Goal: Find specific page/section: Find specific page/section

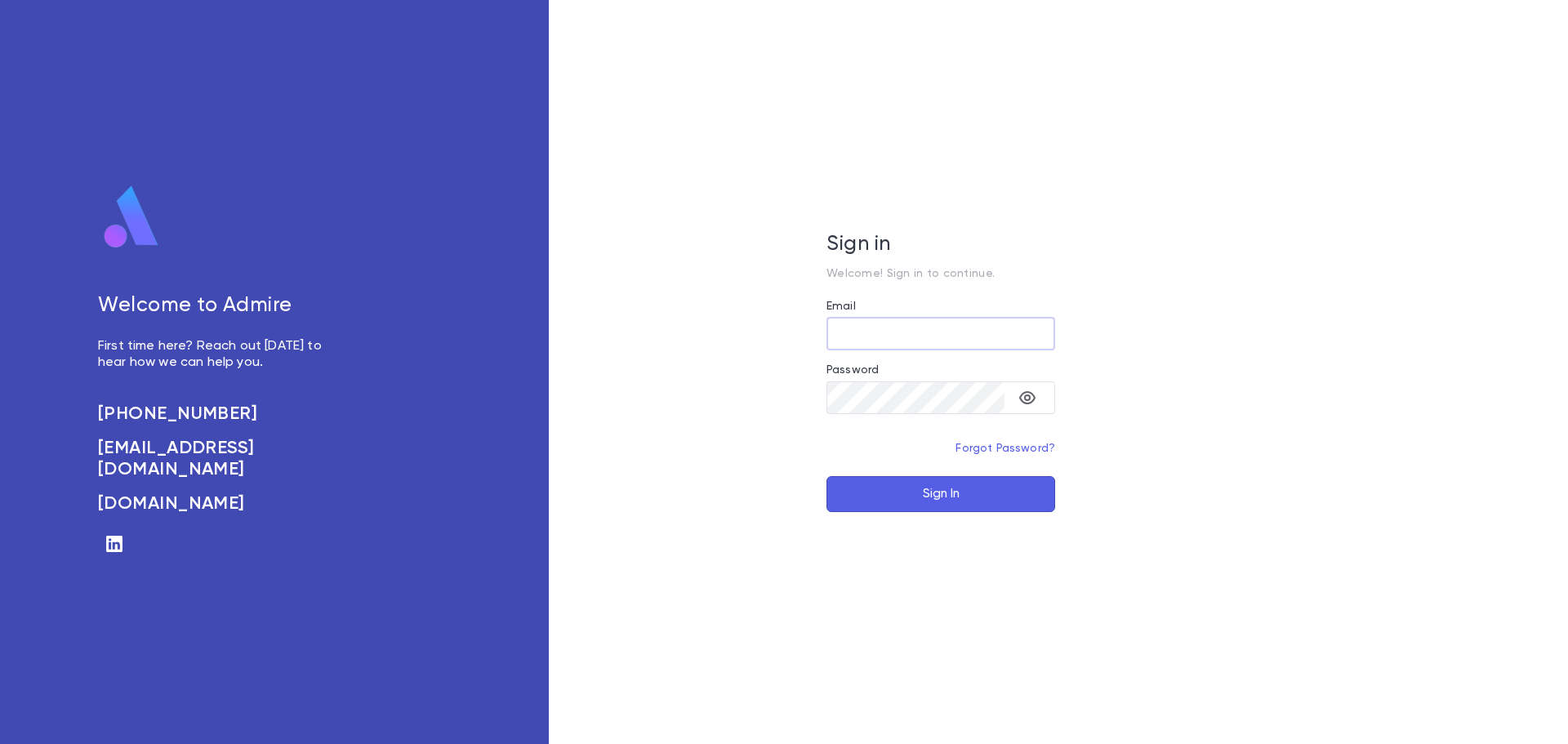
type input "**********"
click at [977, 488] on button "Sign In" at bounding box center [940, 494] width 229 height 36
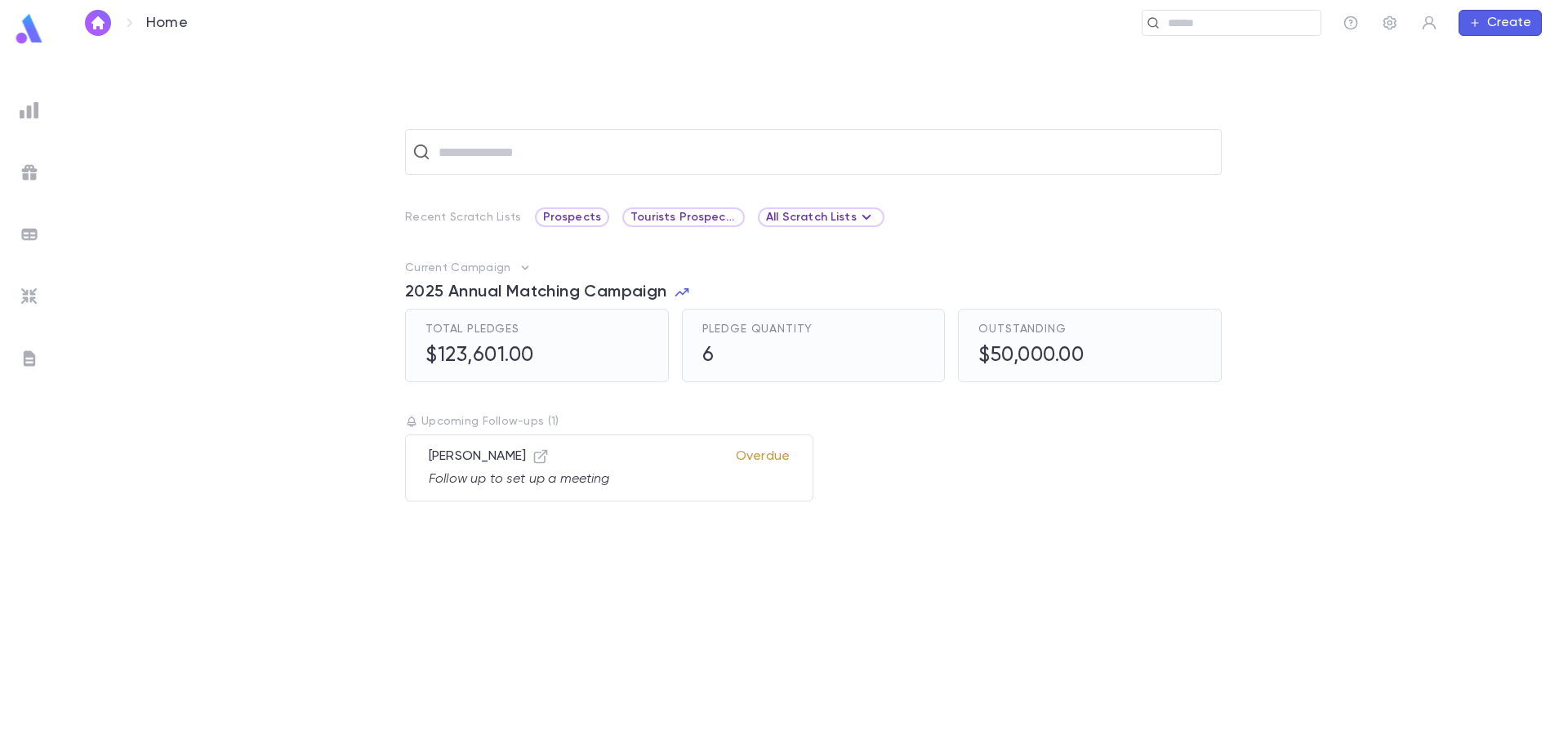
click at [53, 125] on ul at bounding box center [29, 417] width 59 height 655
click at [40, 116] on div at bounding box center [30, 110] width 30 height 30
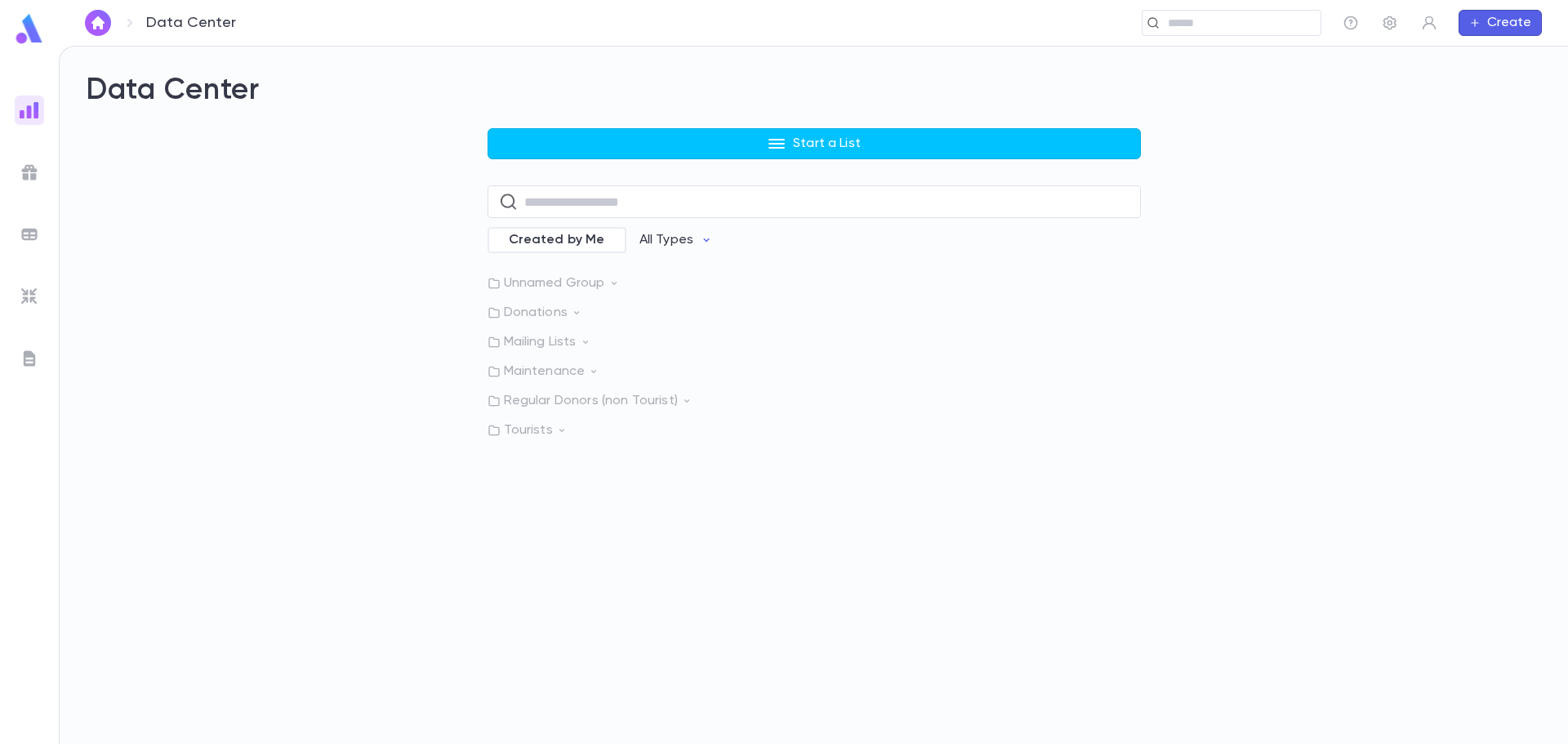
click at [590, 340] on icon at bounding box center [585, 341] width 11 height 11
click at [249, 299] on div "Start a List ​ Created by Me All Types Unnamed Group Donations Mailing Lists OT…" at bounding box center [813, 323] width 1456 height 391
